Goal: Task Accomplishment & Management: Use online tool/utility

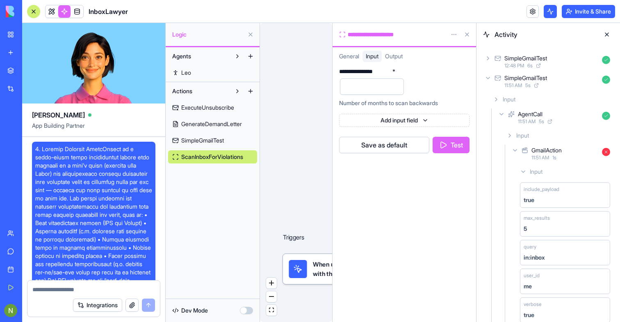
scroll to position [15245, 0]
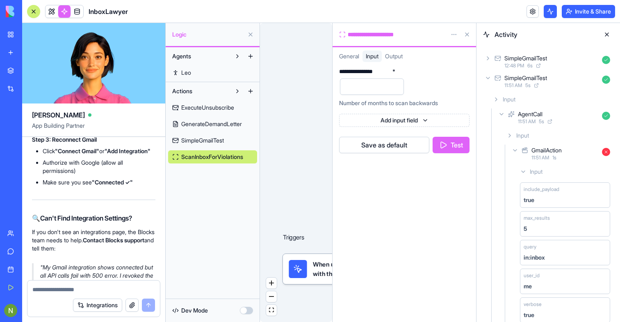
click at [284, 99] on div "Triggers When users interact with the app UI Input ScanInboxForViolations Scans…" at bounding box center [296, 172] width 72 height 299
click at [192, 142] on span "SimpleGmailTest" at bounding box center [202, 140] width 43 height 8
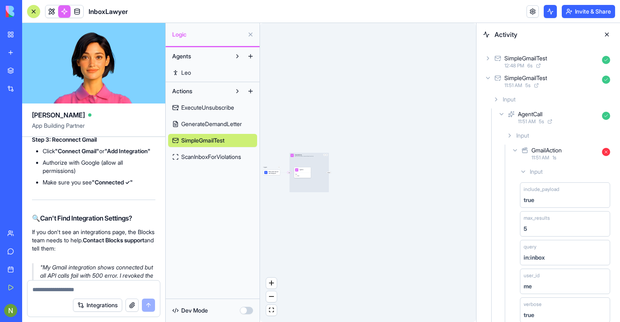
click at [605, 32] on button at bounding box center [607, 34] width 13 height 13
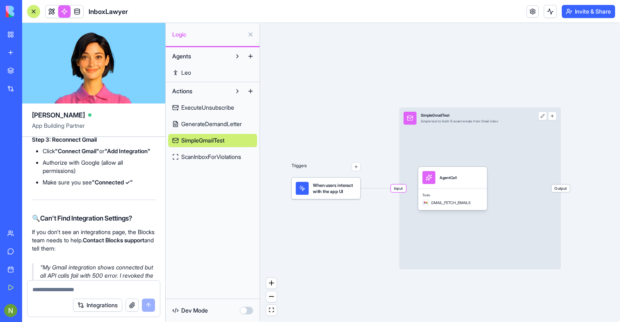
click at [396, 191] on span "Input" at bounding box center [398, 187] width 15 height 7
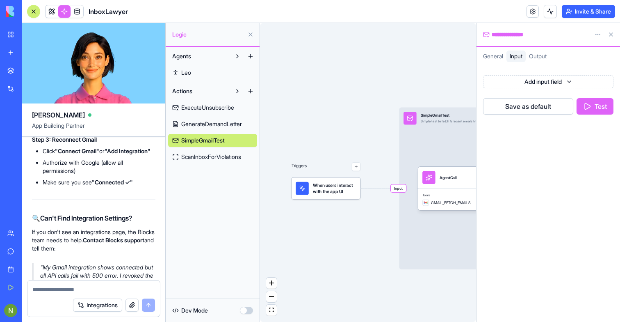
click at [549, 12] on button at bounding box center [550, 11] width 13 height 13
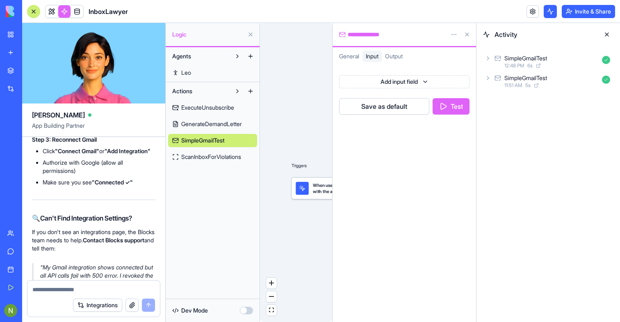
click at [461, 104] on button "Test" at bounding box center [451, 106] width 37 height 16
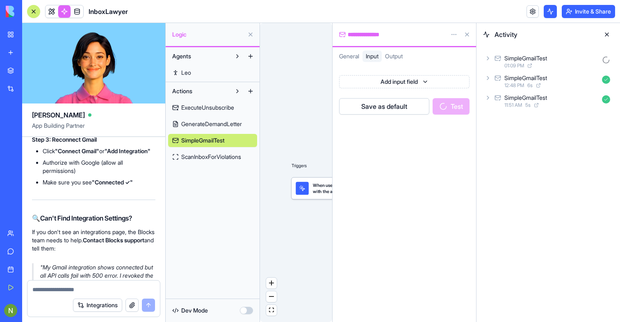
click at [521, 64] on span "01:09 PM" at bounding box center [515, 65] width 20 height 7
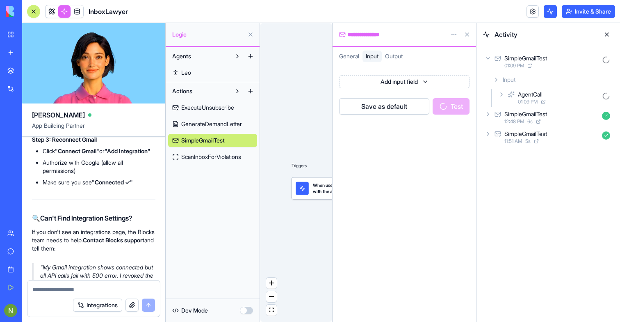
click at [539, 96] on div "AgentCall" at bounding box center [530, 94] width 25 height 8
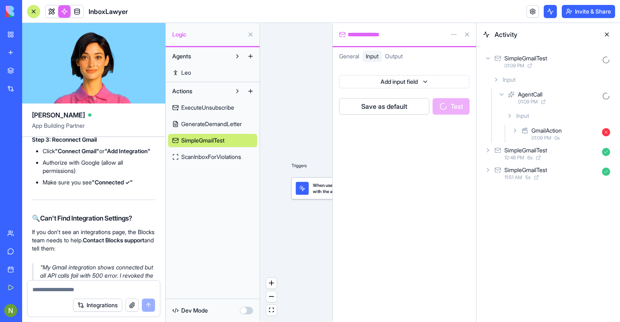
click at [541, 130] on div "GmailAction" at bounding box center [547, 130] width 30 height 8
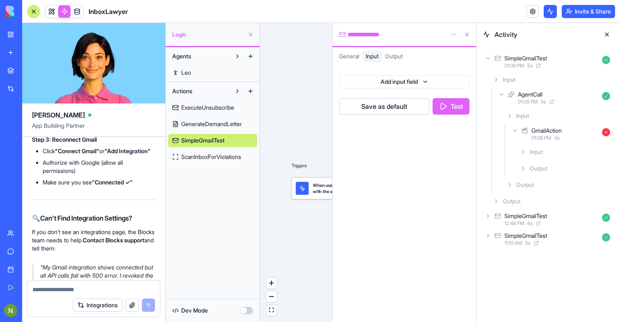
click at [611, 31] on button at bounding box center [607, 34] width 13 height 13
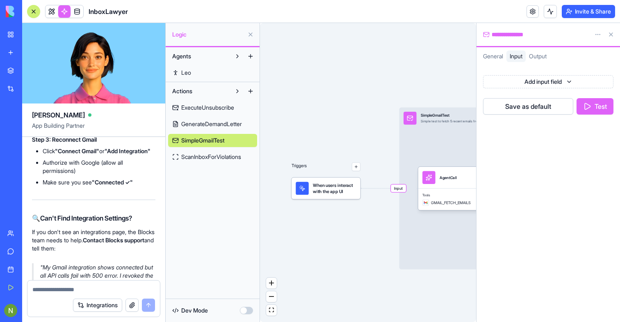
click at [611, 34] on button at bounding box center [611, 34] width 13 height 13
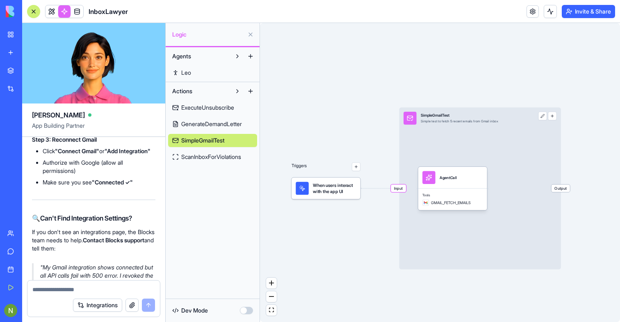
click at [532, 5] on link at bounding box center [533, 11] width 12 height 12
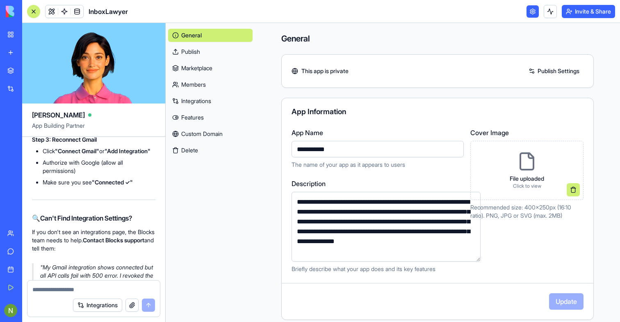
click at [199, 104] on link "Integrations" at bounding box center [210, 100] width 85 height 13
